Goal: Information Seeking & Learning: Learn about a topic

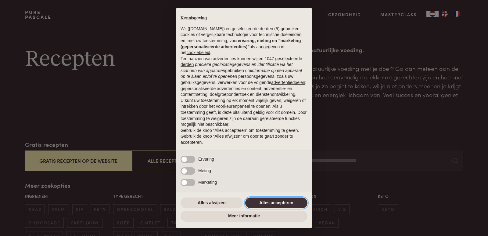
click at [263, 200] on button "Alles accepteren" at bounding box center [276, 202] width 62 height 11
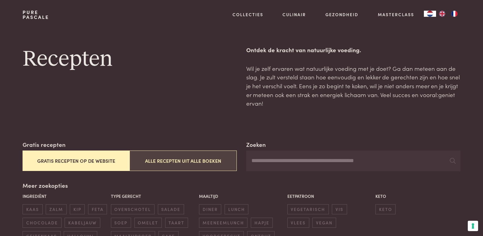
click at [174, 162] on button "Alle recepten uit alle boeken" at bounding box center [183, 160] width 107 height 20
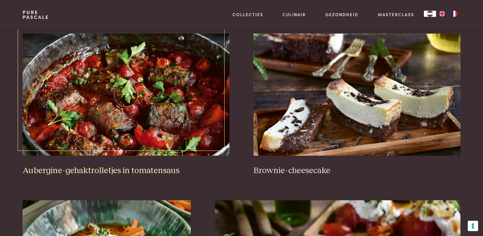
scroll to position [262, 0]
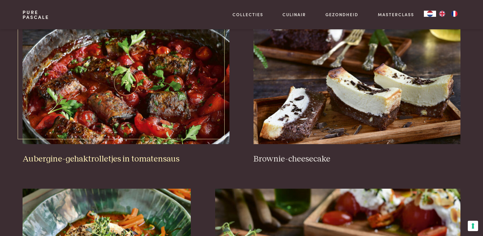
click at [156, 159] on h3 "Aubergine-gehaktrolletjes in tomatensaus" at bounding box center [126, 159] width 207 height 11
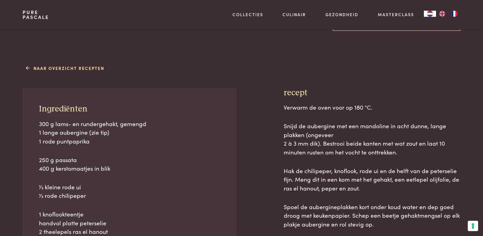
scroll to position [183, 0]
